Goal: Information Seeking & Learning: Learn about a topic

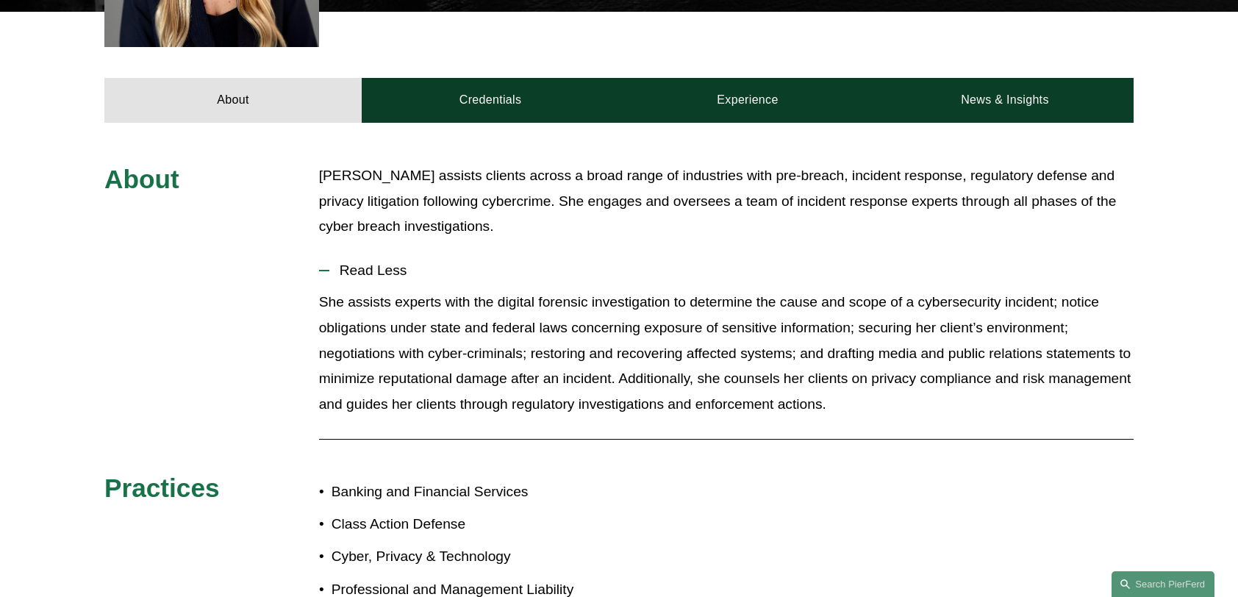
scroll to position [588, 0]
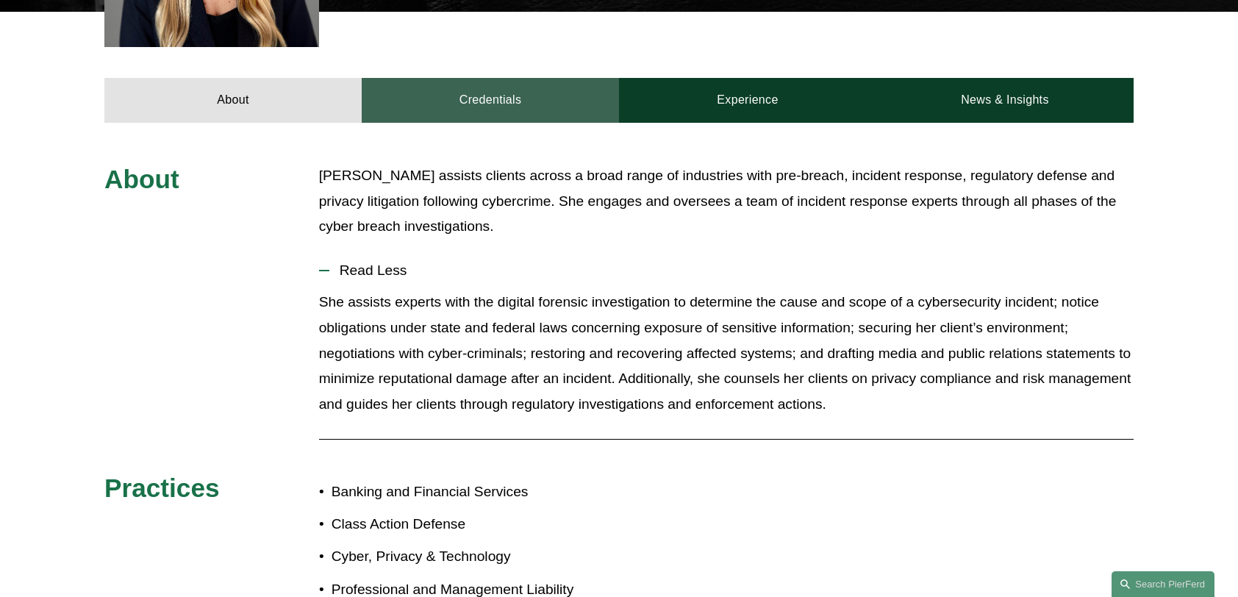
click at [471, 84] on link "Credentials" at bounding box center [490, 100] width 257 height 44
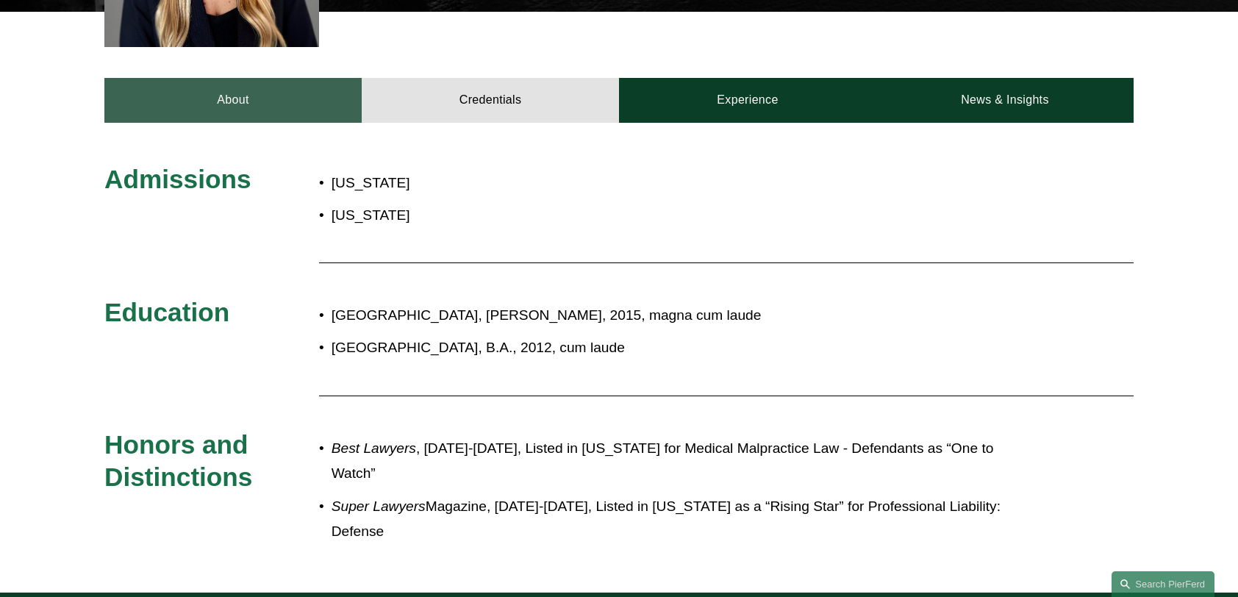
click at [206, 87] on link "About" at bounding box center [232, 100] width 257 height 44
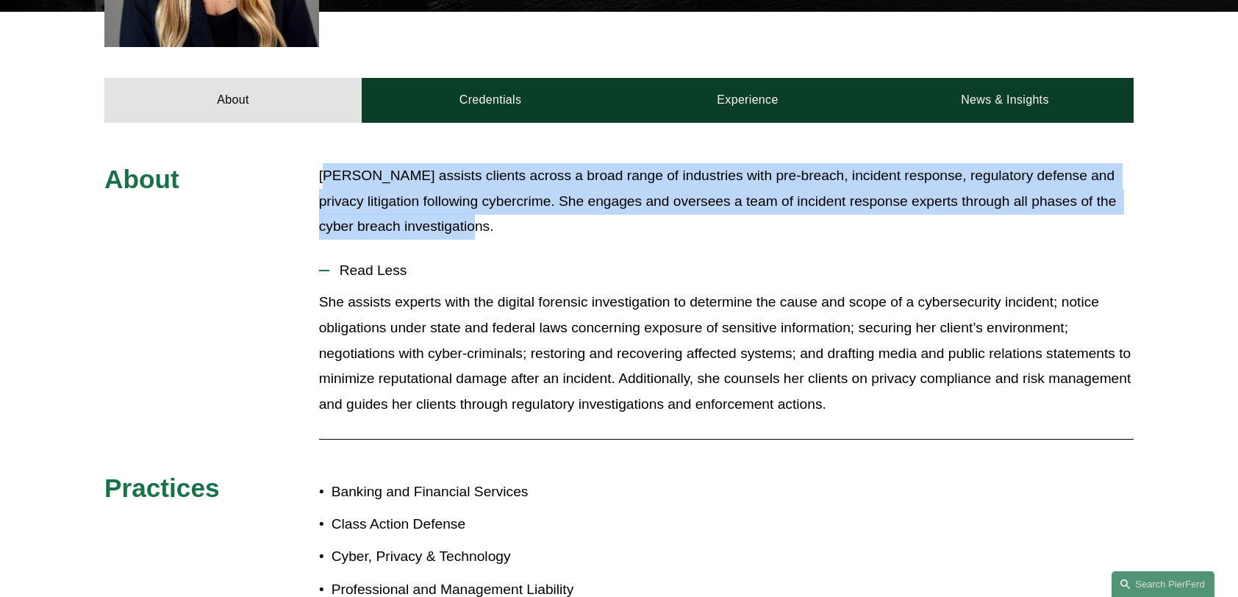
drag, startPoint x: 323, startPoint y: 157, endPoint x: 451, endPoint y: 215, distance: 140.5
click at [451, 215] on p "Tara Turner assists clients across a broad range of industries with pre-breach,…" at bounding box center [726, 201] width 815 height 76
drag, startPoint x: 451, startPoint y: 215, endPoint x: 327, endPoint y: 163, distance: 133.8
click at [337, 175] on p "Tara Turner assists clients across a broad range of industries with pre-breach,…" at bounding box center [726, 201] width 815 height 76
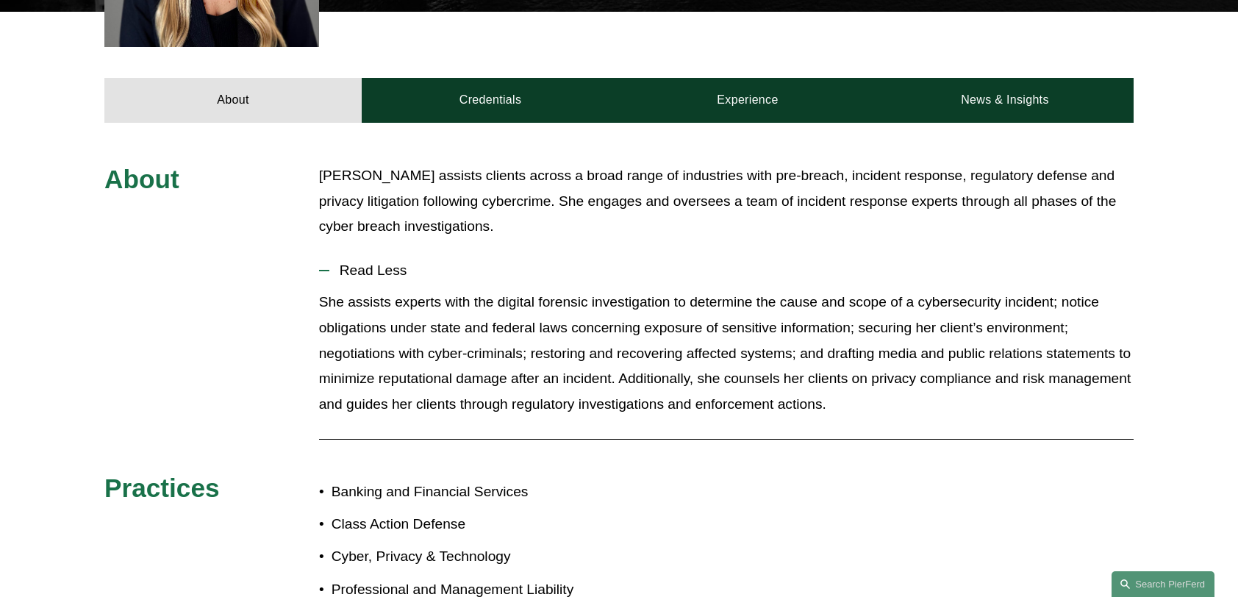
click at [321, 163] on p "Tara Turner assists clients across a broad range of industries with pre-breach,…" at bounding box center [726, 201] width 815 height 76
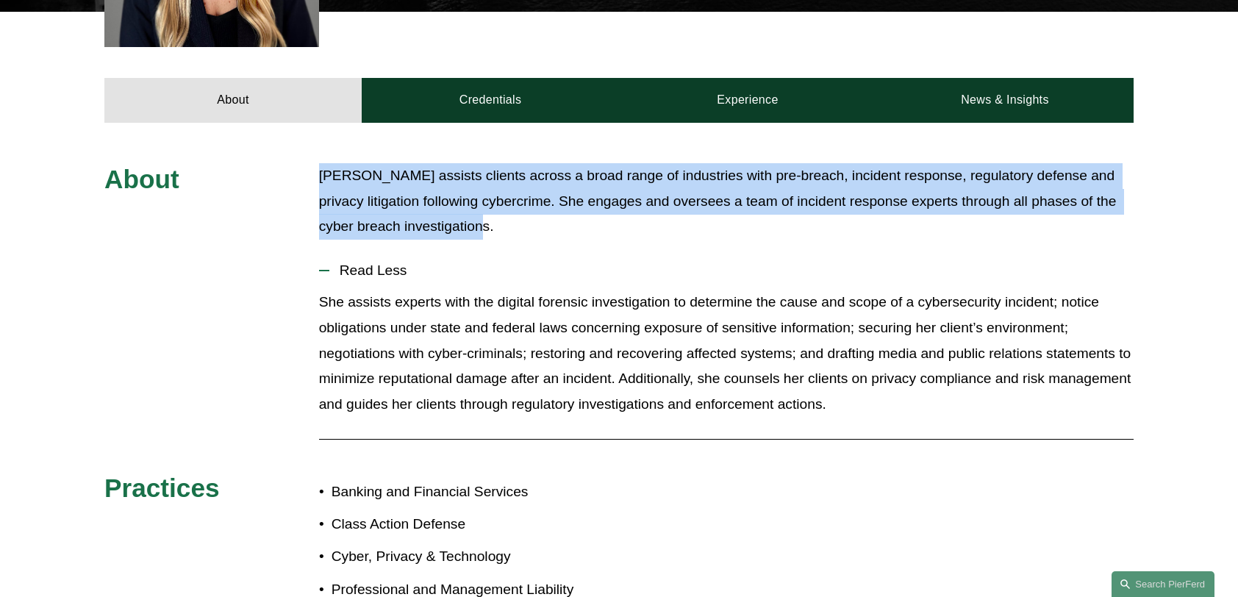
drag, startPoint x: 320, startPoint y: 158, endPoint x: 464, endPoint y: 215, distance: 155.1
click at [464, 215] on p "Tara Turner assists clients across a broad range of industries with pre-breach,…" at bounding box center [726, 201] width 815 height 76
copy p "Tara Turner assists clients across a broad range of industries with pre-breach,…"
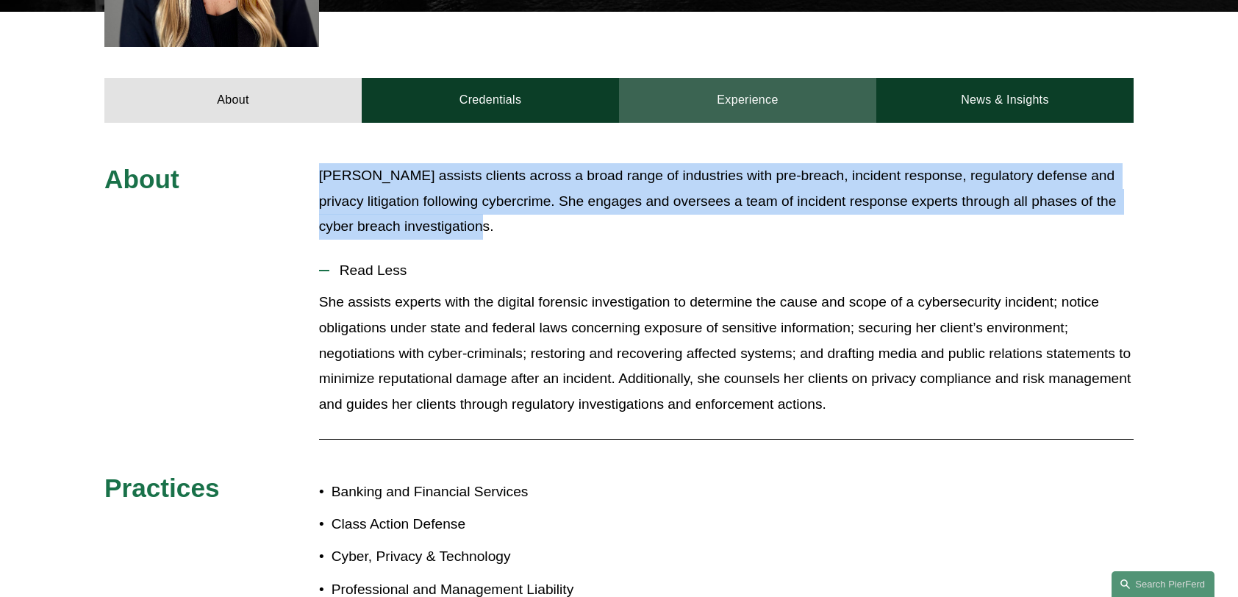
click at [723, 82] on link "Experience" at bounding box center [747, 100] width 257 height 44
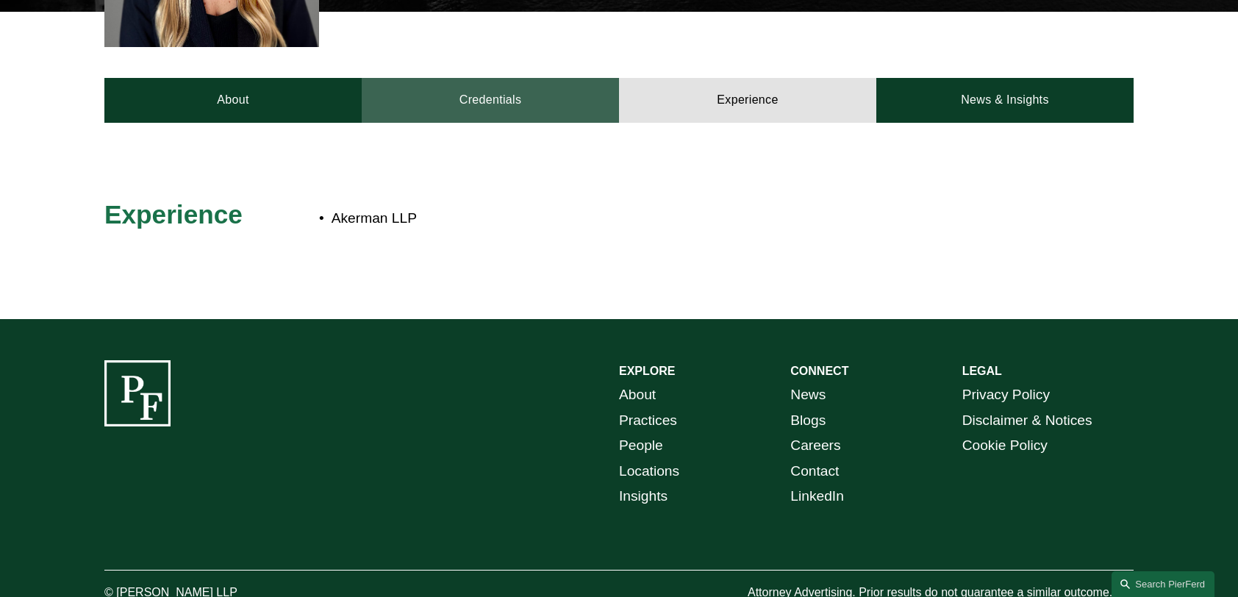
click at [500, 80] on link "Credentials" at bounding box center [490, 100] width 257 height 44
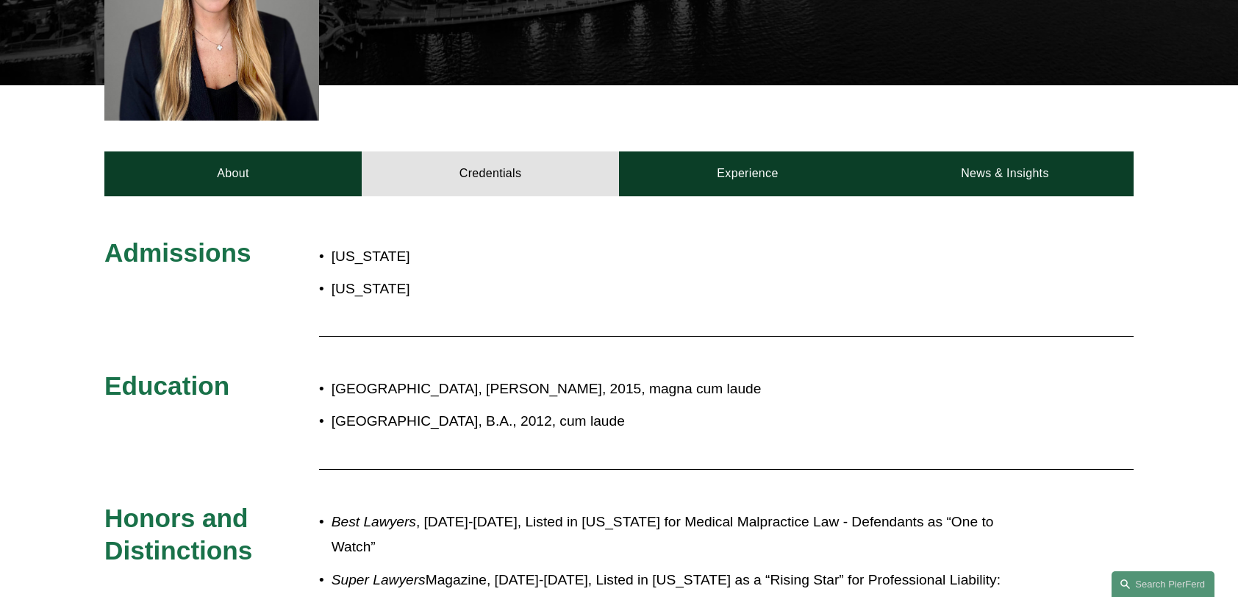
scroll to position [368, 0]
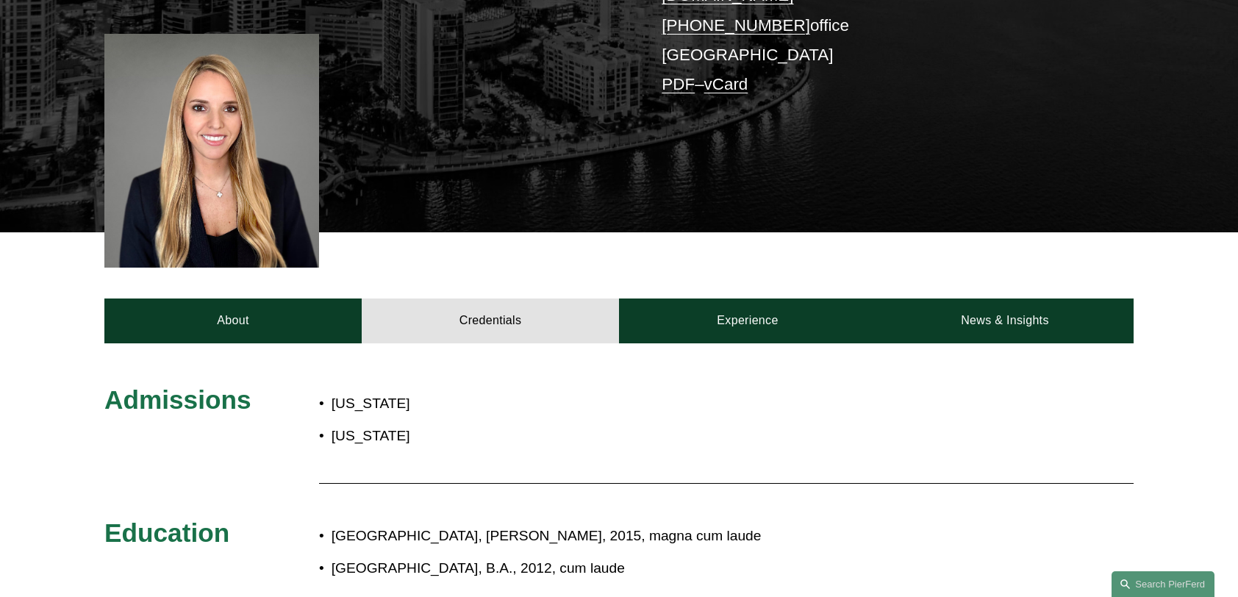
click at [1028, 163] on div "Tara A. Turner Partner | Litigation tara.turner@pierferd.com +1.786.558.2100 of…" at bounding box center [619, 14] width 1238 height 436
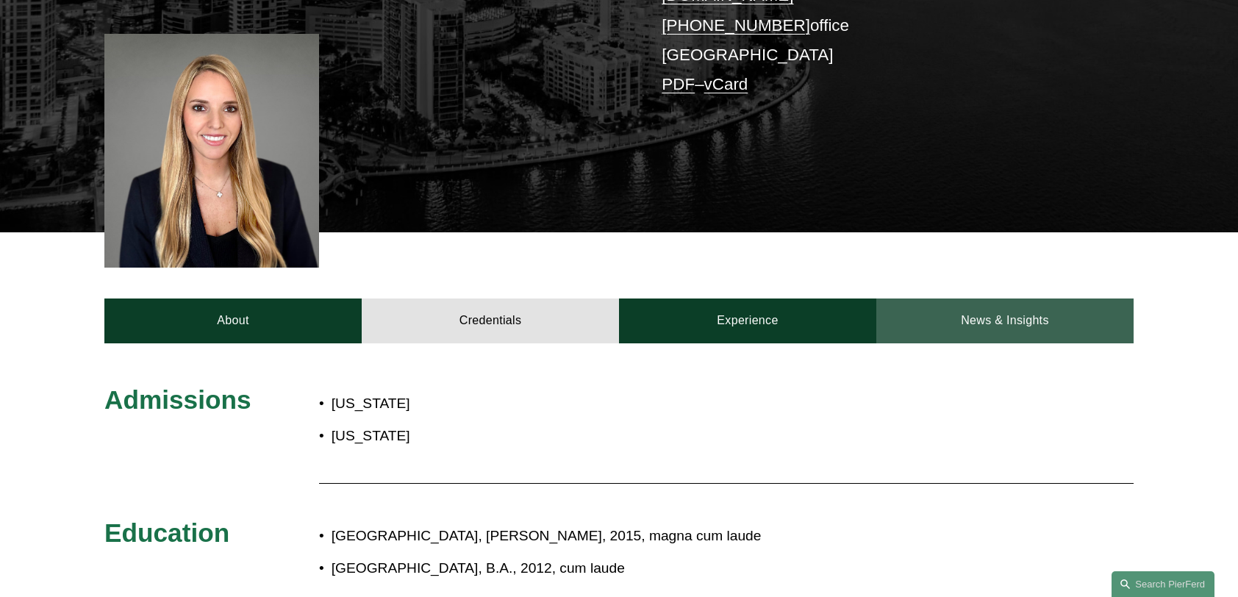
click at [1012, 308] on link "News & Insights" at bounding box center [1005, 321] width 257 height 44
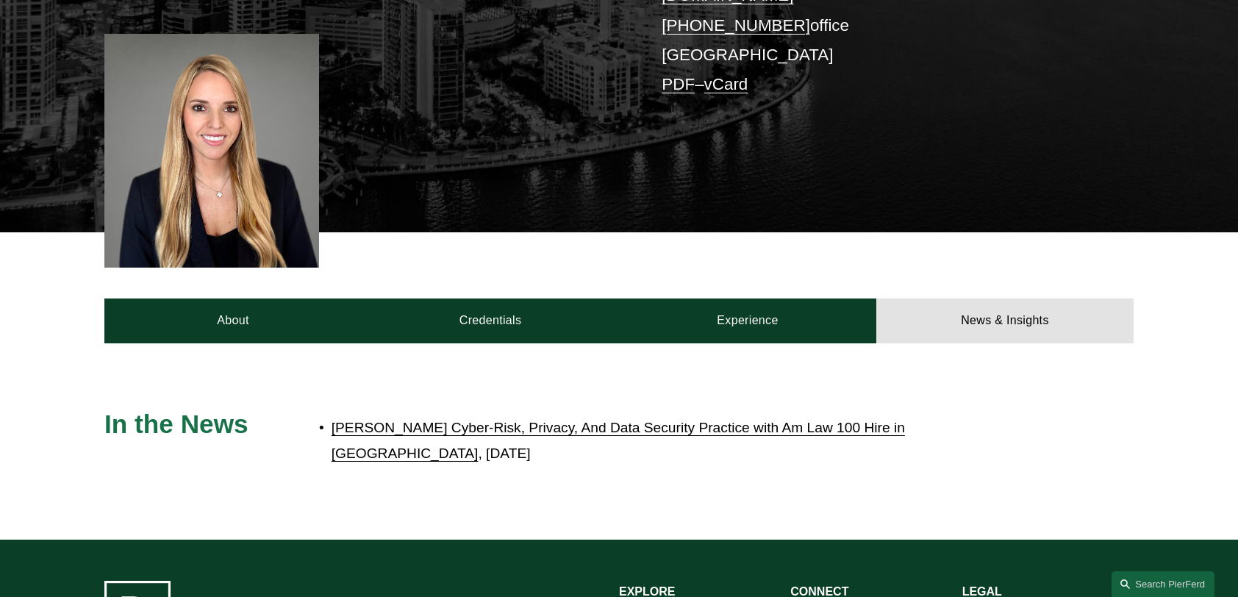
click at [466, 420] on link "[PERSON_NAME] Cyber-Risk, Privacy, And Data Security Practice with Am Law 100 H…" at bounding box center [619, 440] width 574 height 41
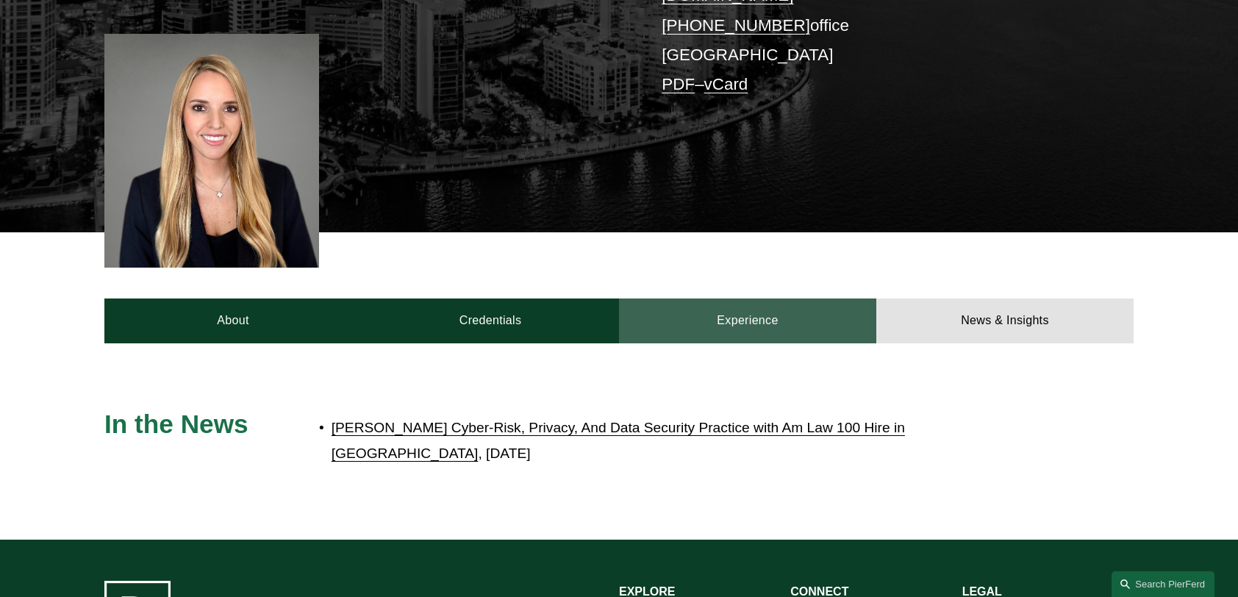
click at [794, 310] on link "Experience" at bounding box center [747, 321] width 257 height 44
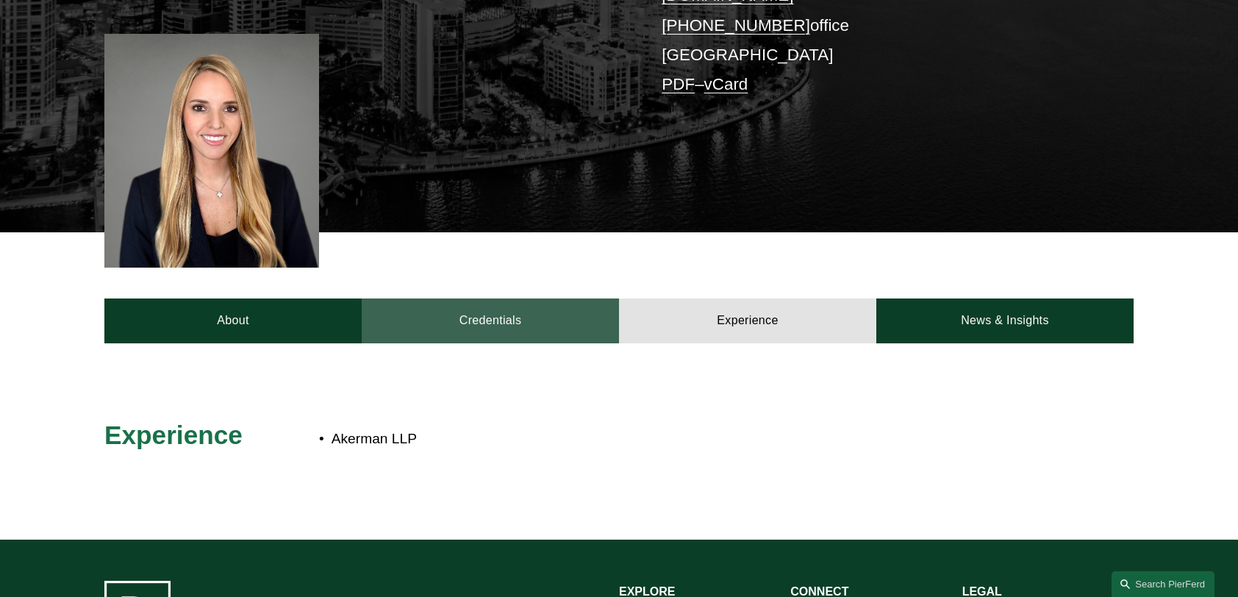
click at [529, 299] on link "Credentials" at bounding box center [490, 321] width 257 height 44
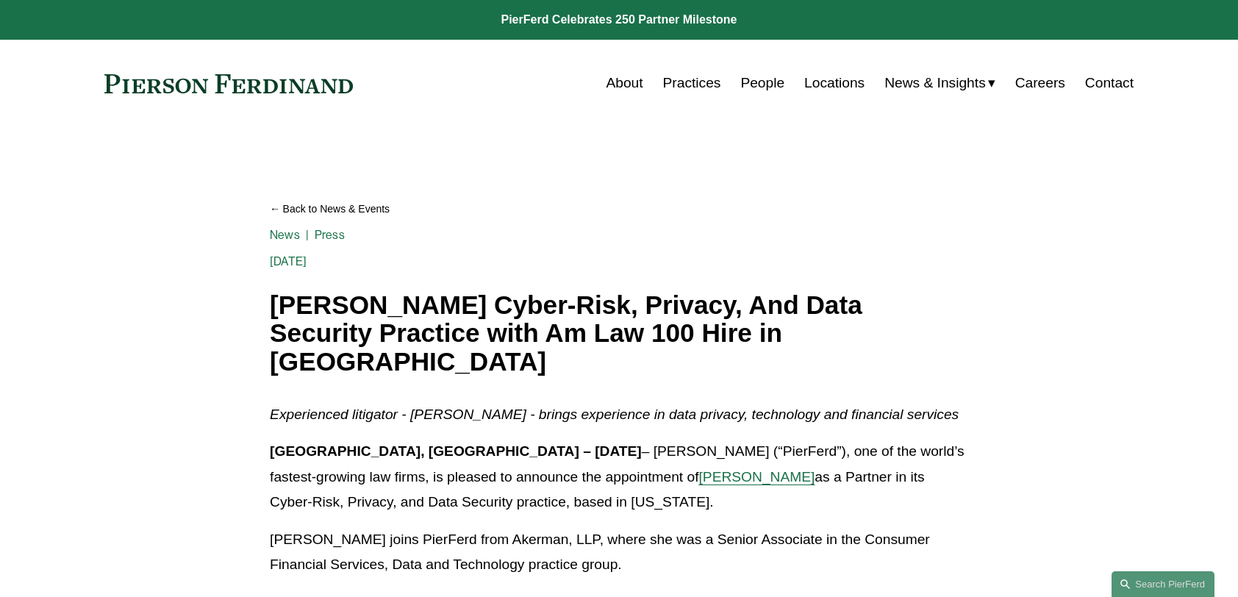
scroll to position [147, 0]
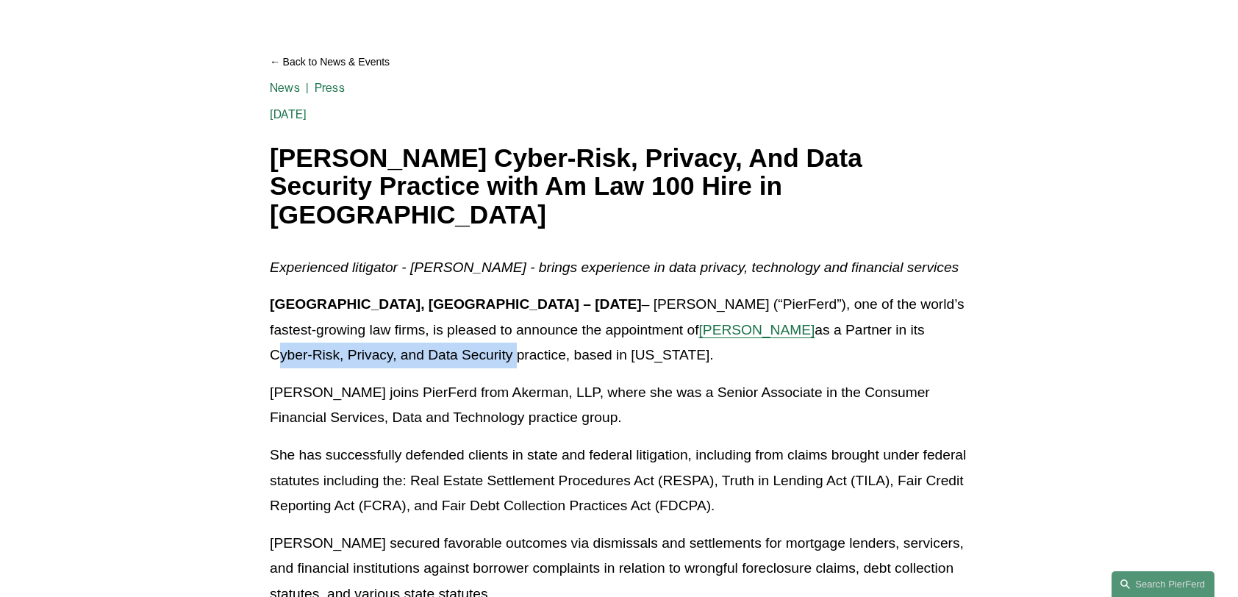
drag, startPoint x: 770, startPoint y: 302, endPoint x: 321, endPoint y: 329, distance: 450.2
click at [321, 329] on p "[GEOGRAPHIC_DATA], [GEOGRAPHIC_DATA] – [DATE] – [PERSON_NAME] (“PierFerd”), one…" at bounding box center [619, 330] width 699 height 76
copy p "Cyber-Risk, Privacy, and Data Security"
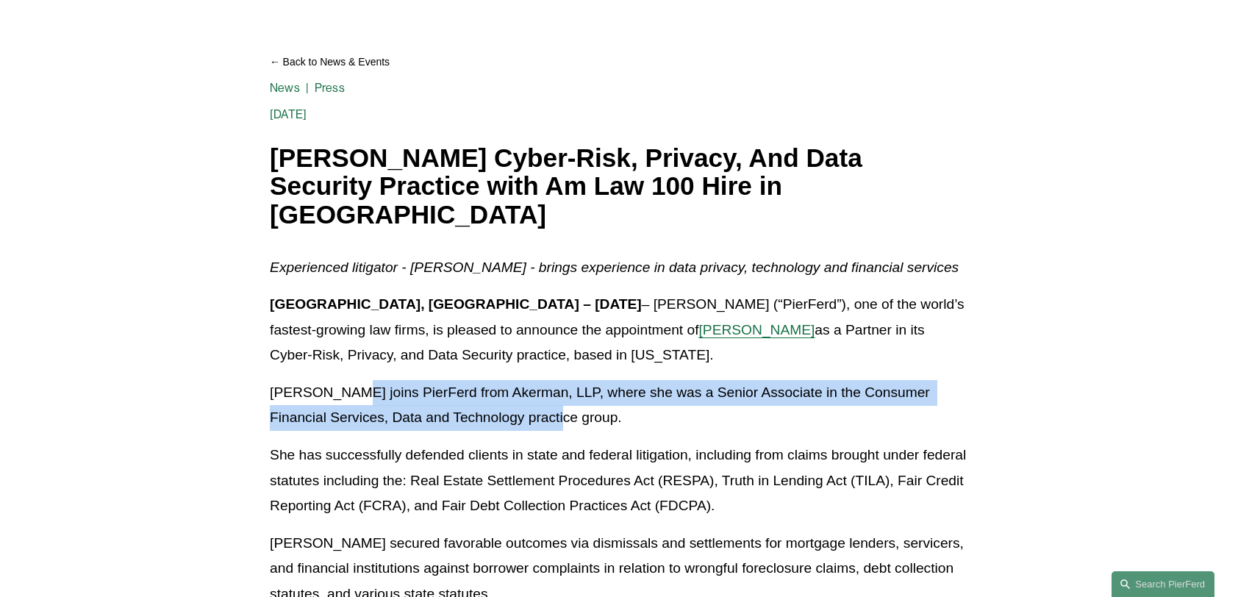
drag, startPoint x: 340, startPoint y: 363, endPoint x: 503, endPoint y: 395, distance: 166.4
click at [503, 395] on p "[PERSON_NAME] joins PierFerd from Akerman, LLP, where she was a Senior Associat…" at bounding box center [619, 405] width 699 height 51
drag, startPoint x: 503, startPoint y: 395, endPoint x: 455, endPoint y: 379, distance: 50.5
copy p "PierFerd from Akerman, LLP, where she was a Senior Associate in the Consumer Fi…"
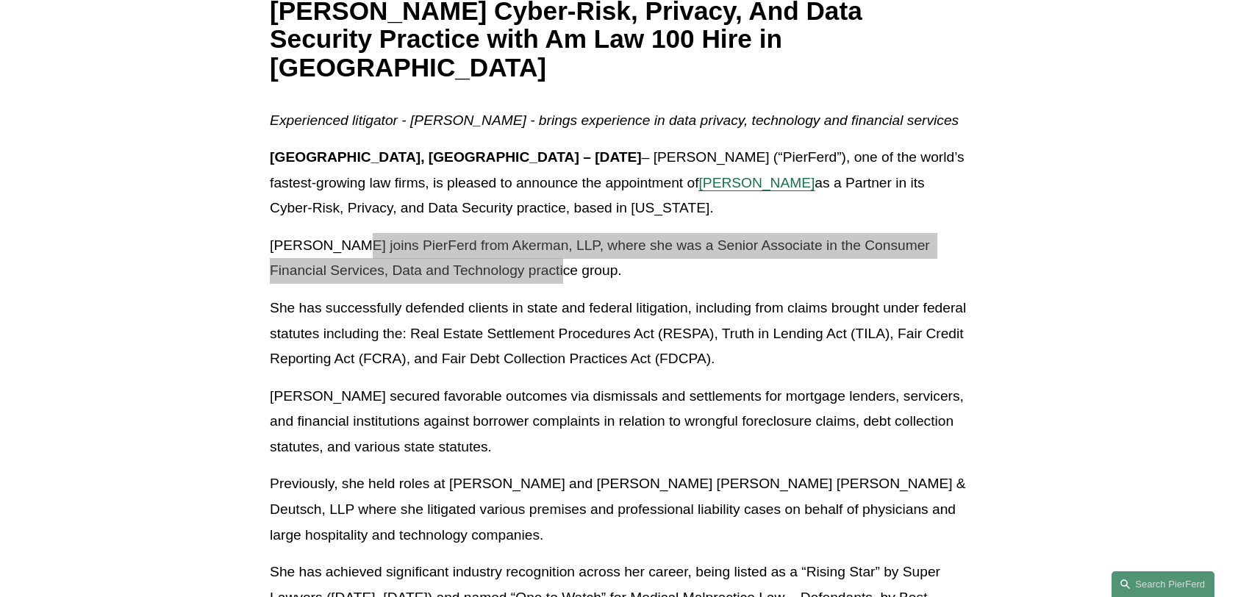
scroll to position [0, 0]
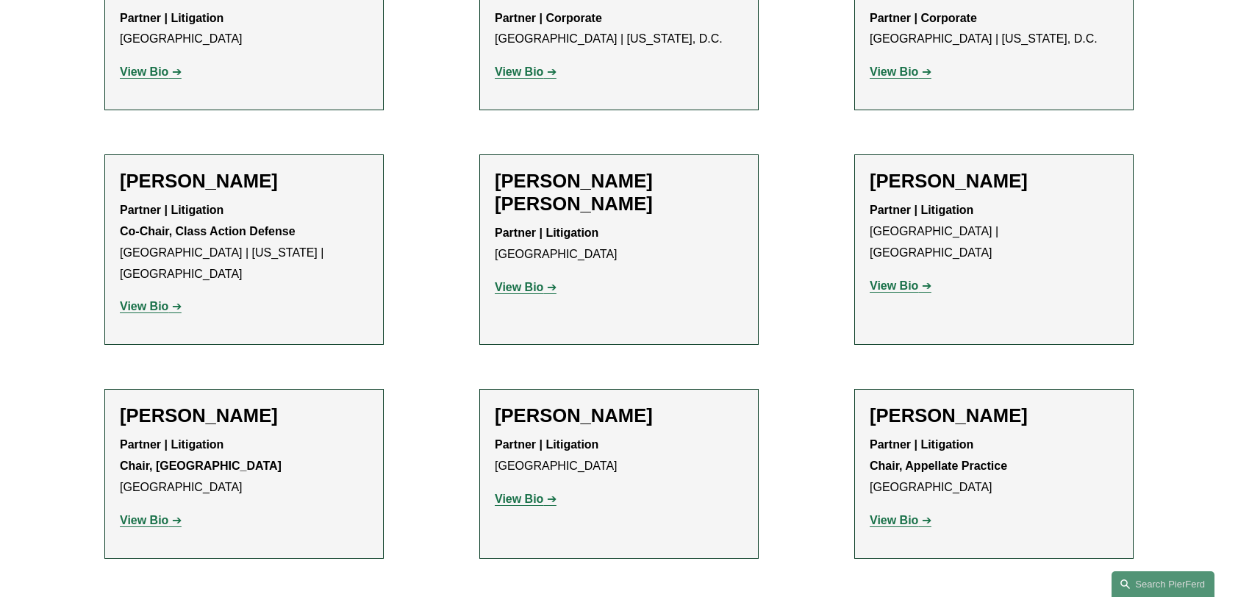
scroll to position [1091, 0]
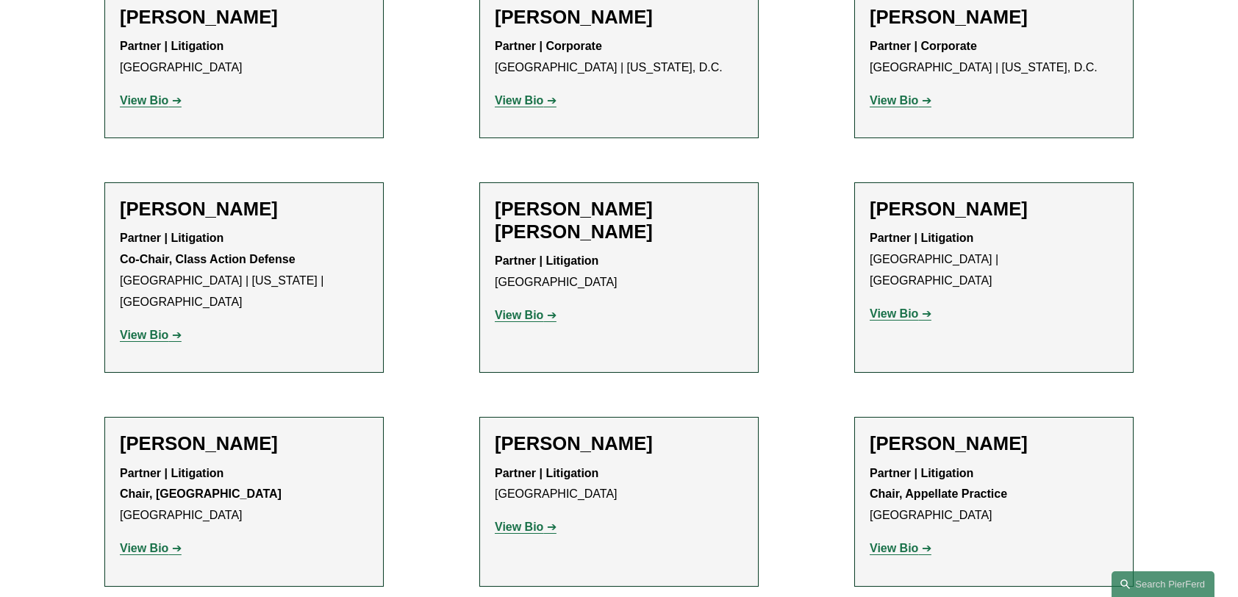
scroll to position [368, 0]
